Goal: Find specific page/section: Find specific page/section

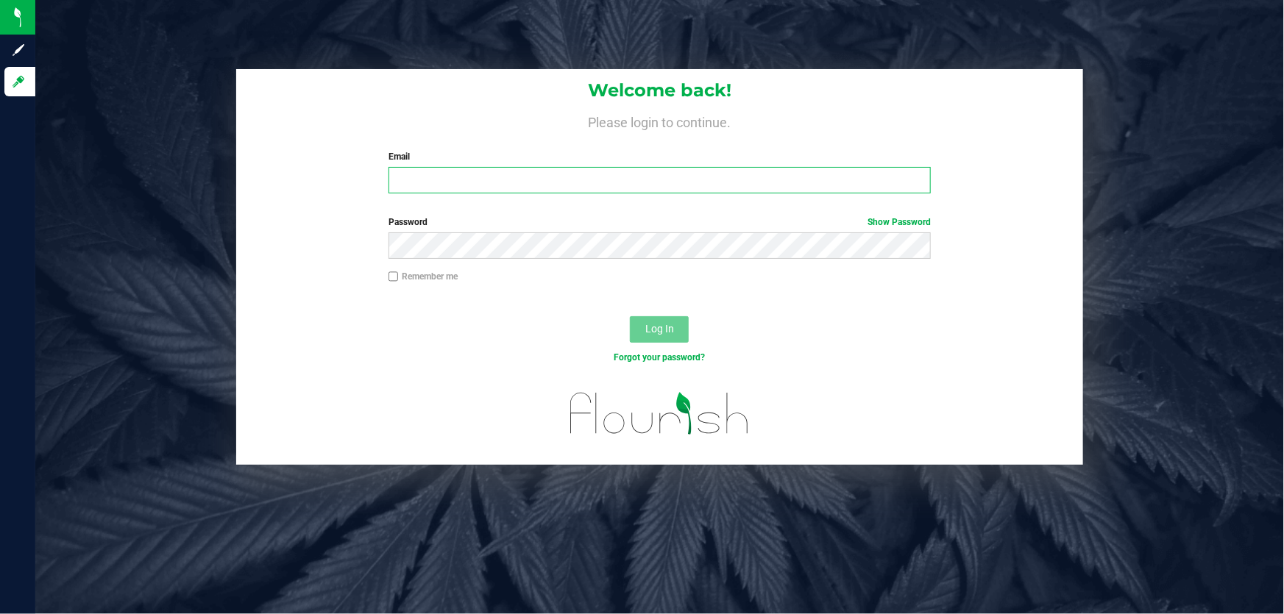
click at [588, 168] on input "Email" at bounding box center [659, 180] width 543 height 26
type input "[EMAIL_ADDRESS][DOMAIN_NAME]"
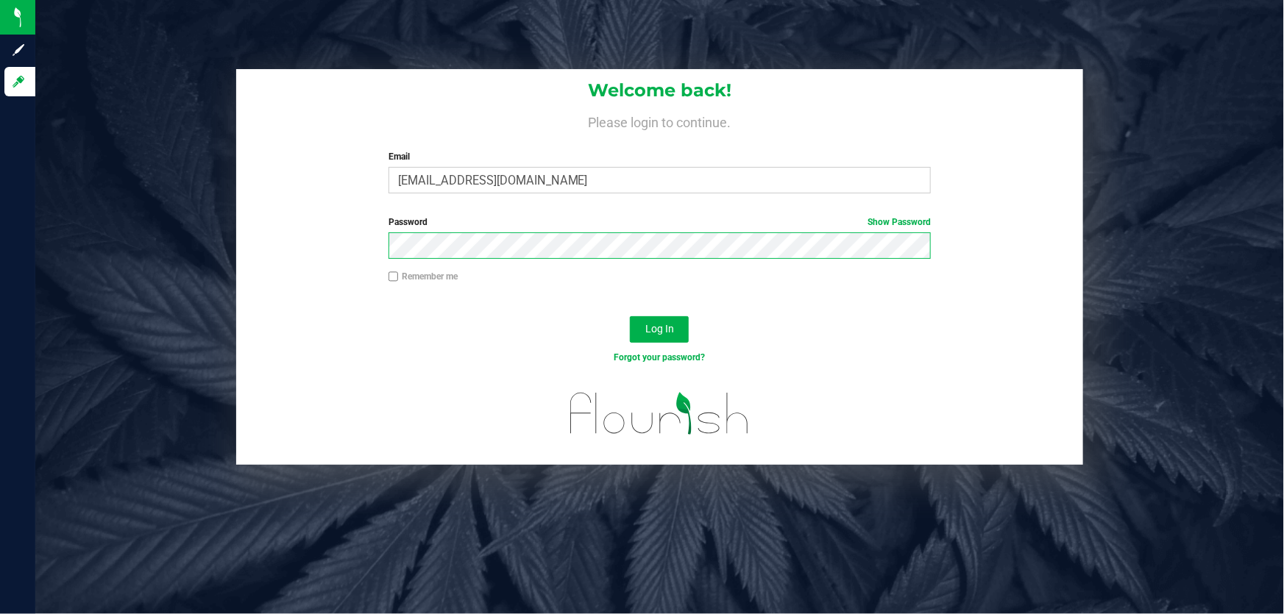
click at [630, 316] on button "Log In" at bounding box center [659, 329] width 59 height 26
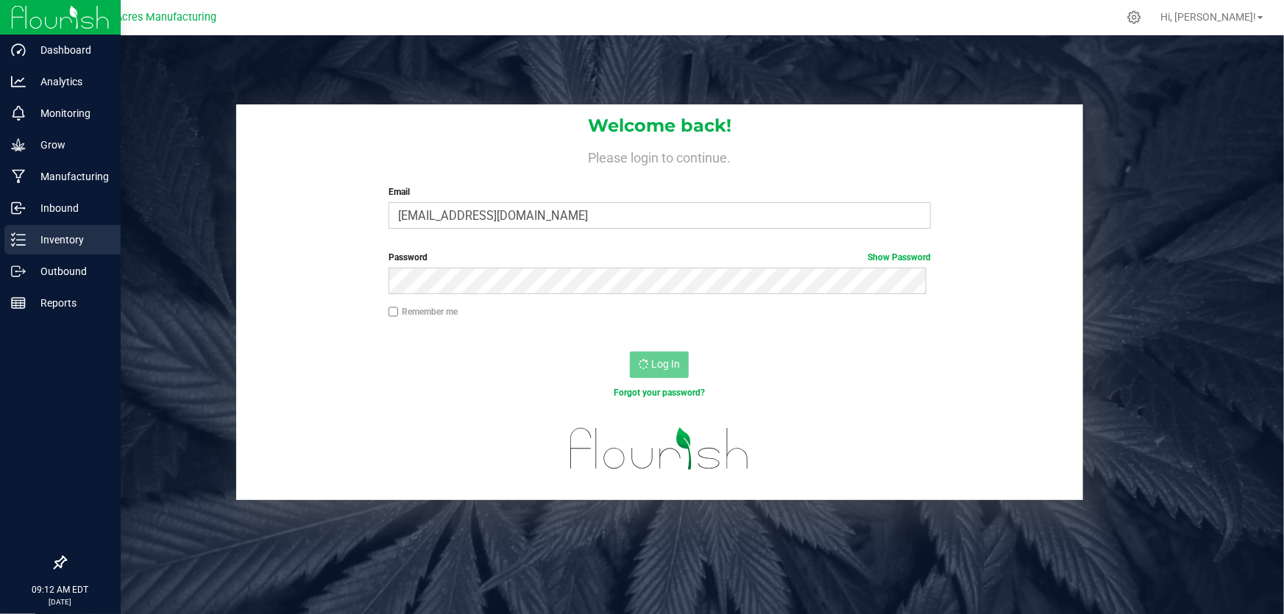
click at [65, 236] on p "Inventory" at bounding box center [70, 240] width 88 height 18
